Goal: Transaction & Acquisition: Purchase product/service

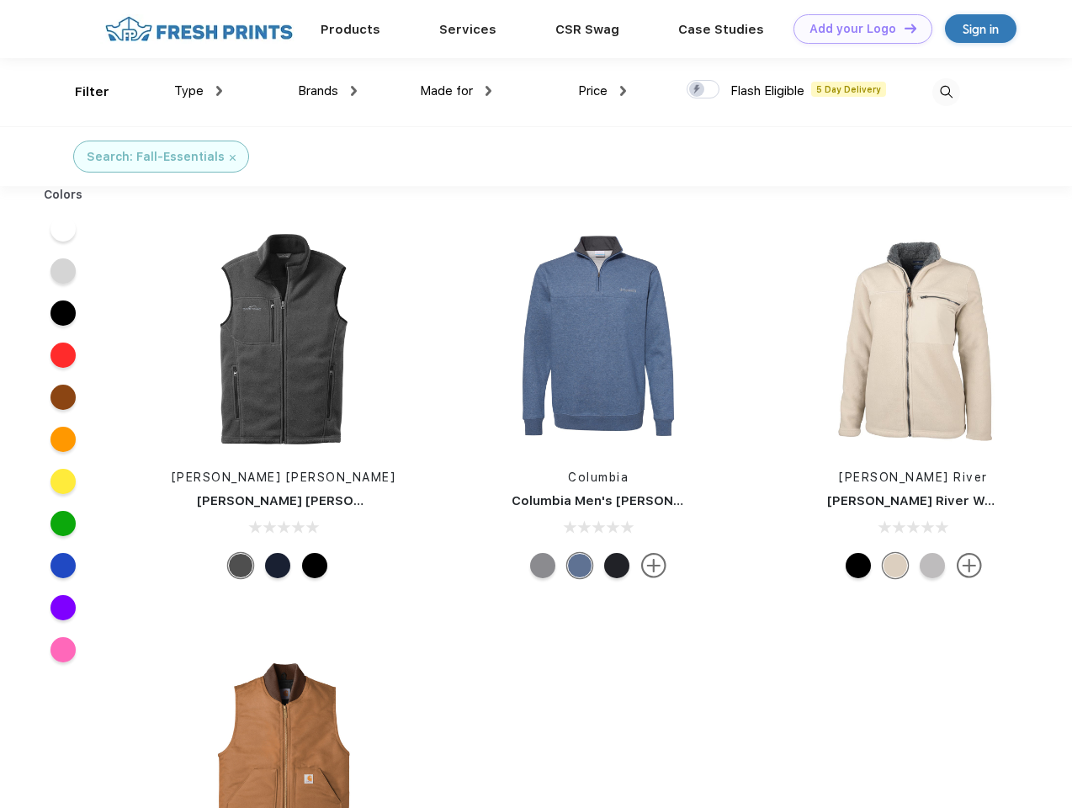
click at [857, 29] on link "Add your Logo Design Tool" at bounding box center [863, 28] width 139 height 29
click at [0, 0] on div "Design Tool" at bounding box center [0, 0] width 0 height 0
click at [903, 28] on link "Add your Logo Design Tool" at bounding box center [863, 28] width 139 height 29
click at [81, 92] on div "Filter" at bounding box center [92, 91] width 35 height 19
click at [199, 91] on span "Type" at bounding box center [188, 90] width 29 height 15
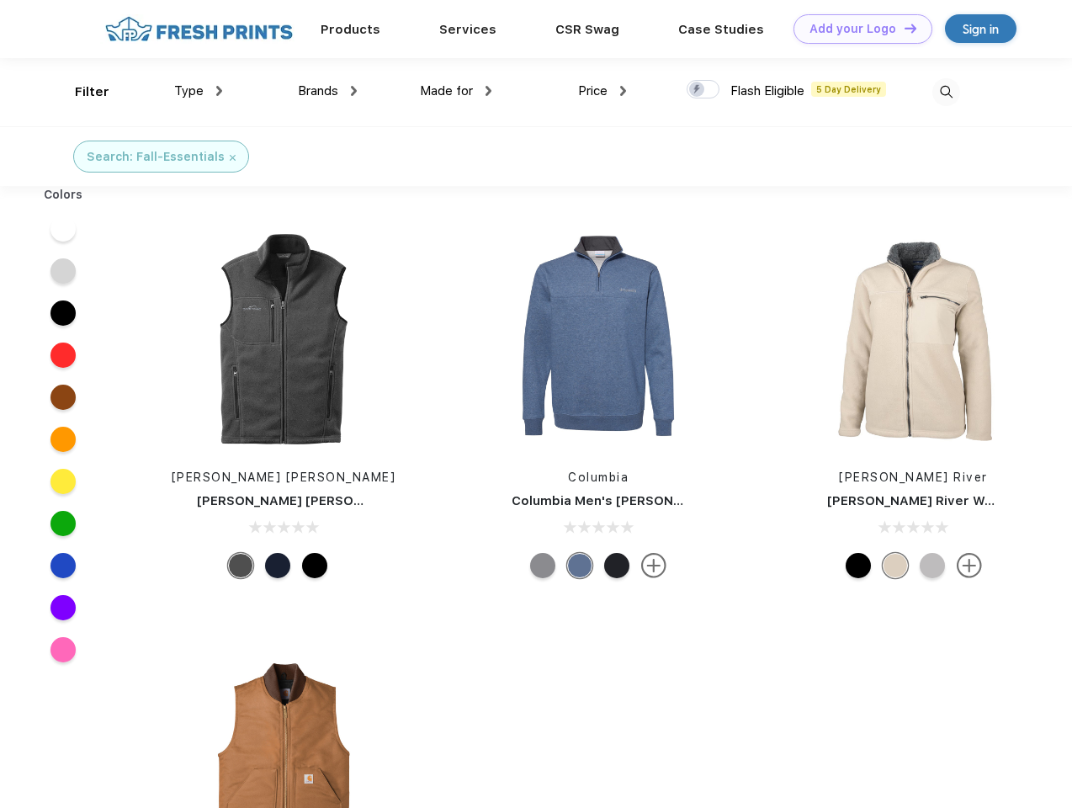
click at [327, 91] on span "Brands" at bounding box center [318, 90] width 40 height 15
click at [456, 91] on span "Made for" at bounding box center [446, 90] width 53 height 15
click at [603, 91] on span "Price" at bounding box center [592, 90] width 29 height 15
click at [704, 90] on div at bounding box center [703, 89] width 33 height 19
click at [698, 90] on input "checkbox" at bounding box center [692, 84] width 11 height 11
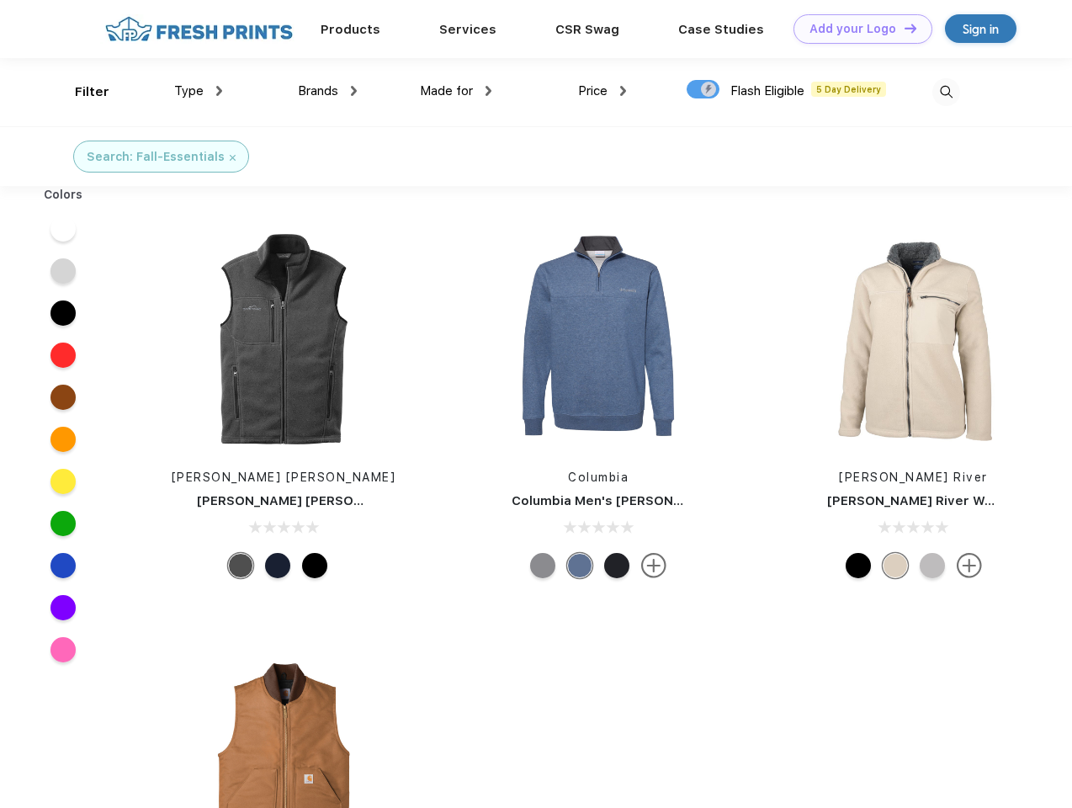
click at [946, 92] on img at bounding box center [946, 92] width 28 height 28
